Goal: Find specific page/section: Find specific page/section

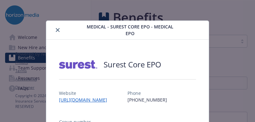
scroll to position [19, 0]
